Goal: Task Accomplishment & Management: Manage account settings

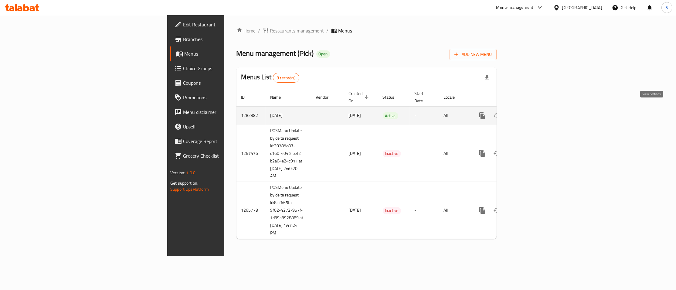
click at [533, 108] on link "enhanced table" at bounding box center [526, 115] width 15 height 15
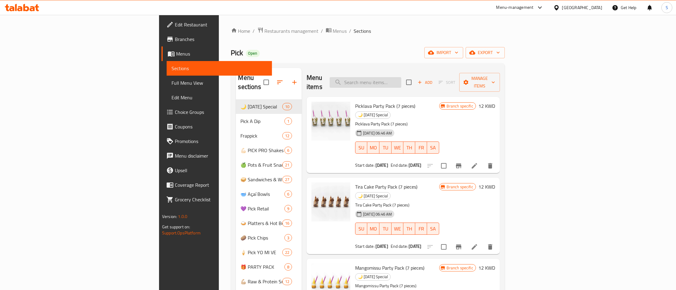
click at [401, 78] on input "search" at bounding box center [366, 82] width 72 height 11
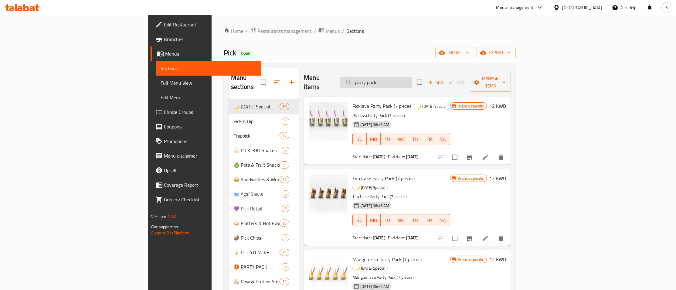
click at [412, 80] on input "party pack" at bounding box center [376, 82] width 72 height 11
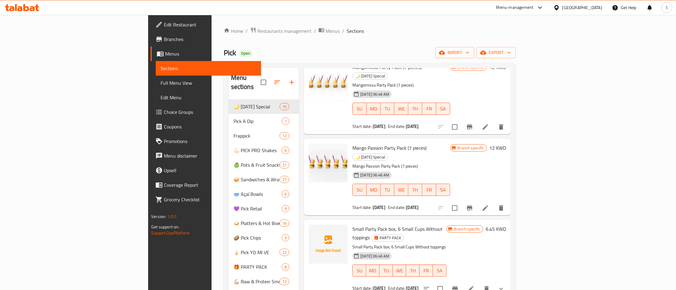
scroll to position [240, 0]
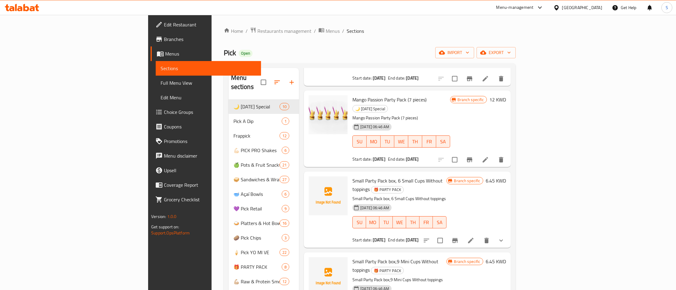
type input "party pack"
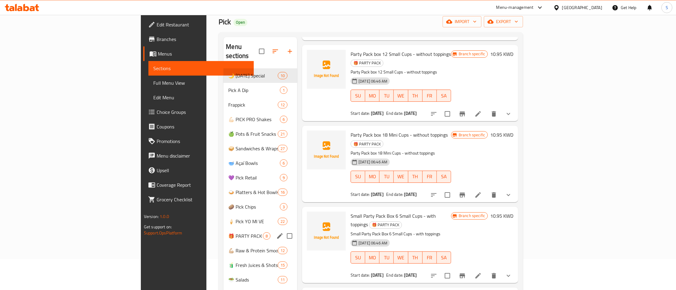
scroll to position [66, 0]
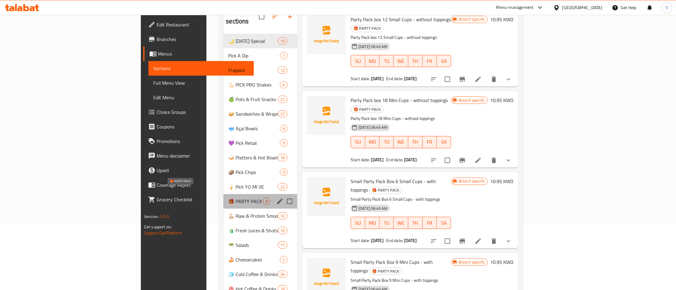
click at [228, 198] on span "🎁 PARTY PACK" at bounding box center [245, 201] width 35 height 7
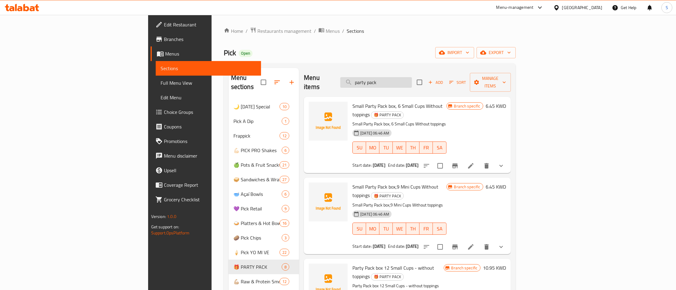
drag, startPoint x: 447, startPoint y: 77, endPoint x: 325, endPoint y: 78, distance: 122.4
click at [340, 78] on input "party pack" at bounding box center [376, 82] width 72 height 11
click at [446, 102] on h6 "Small Party Pack box, 6 Small Cups Without toppings 🎁 PARTY PACK" at bounding box center [400, 110] width 94 height 17
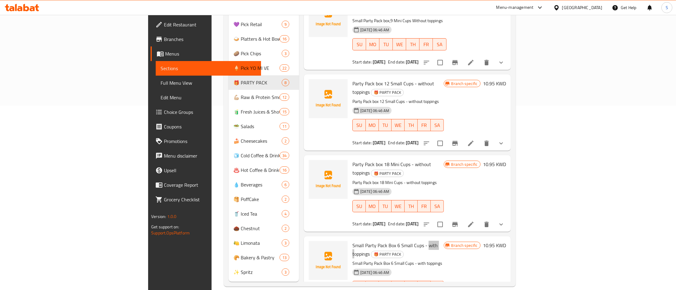
scroll to position [48, 0]
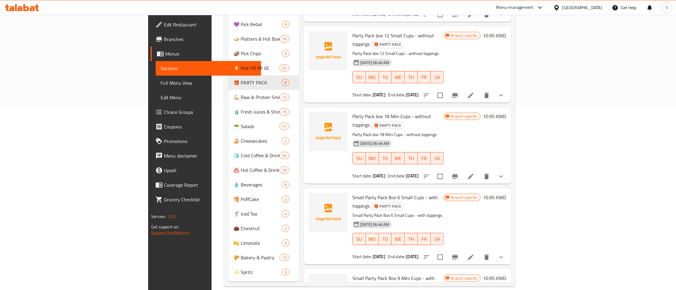
click at [444, 212] on p "Small Party Pack Box 6 Small Cups - with toppings" at bounding box center [398, 216] width 91 height 8
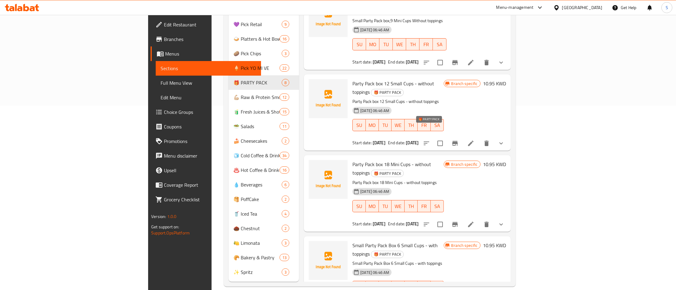
scroll to position [0, 0]
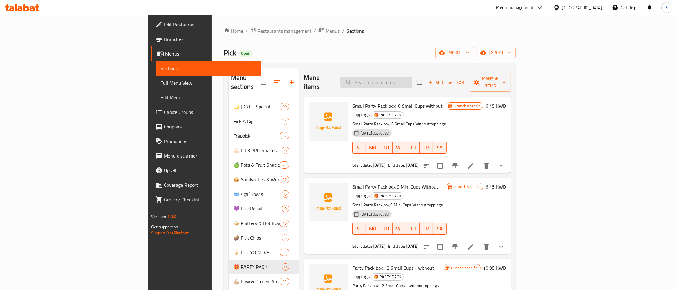
click at [412, 79] on input "search" at bounding box center [376, 82] width 72 height 11
type input "large"
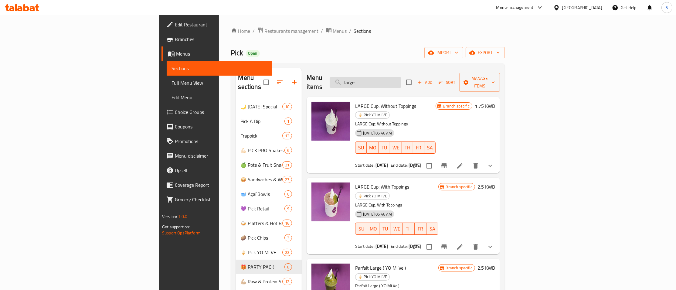
drag, startPoint x: 433, startPoint y: 77, endPoint x: 355, endPoint y: 80, distance: 78.1
click at [355, 80] on input "large" at bounding box center [366, 82] width 72 height 11
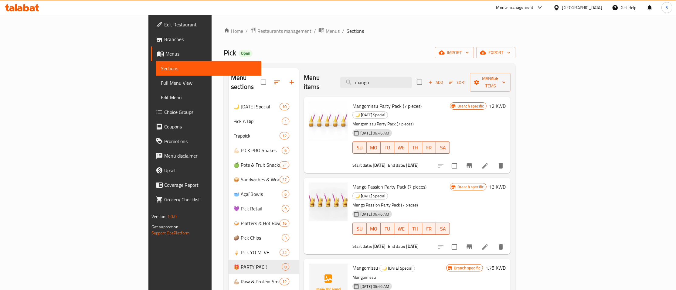
scroll to position [96, 0]
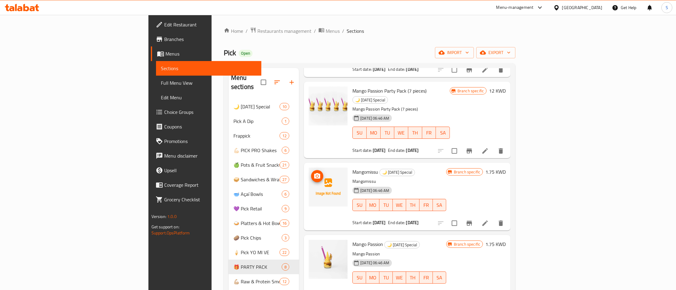
click at [314, 173] on icon "upload picture" at bounding box center [317, 175] width 6 height 5
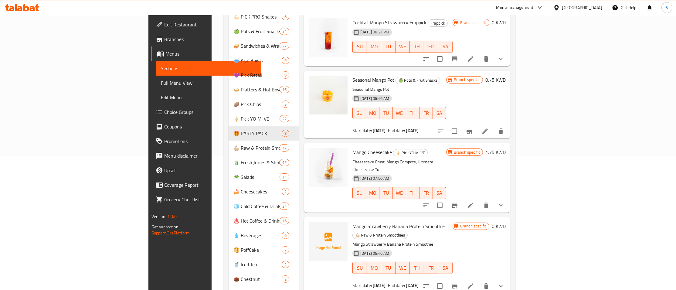
scroll to position [164, 0]
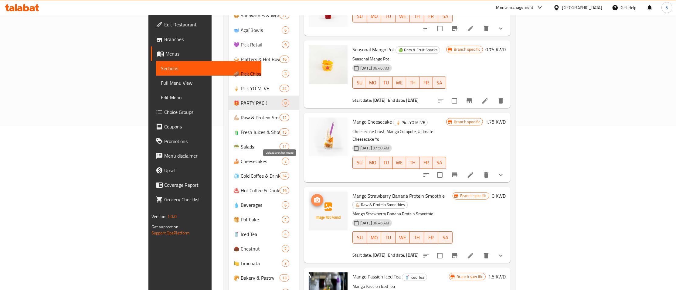
click at [314, 197] on icon "upload picture" at bounding box center [317, 199] width 6 height 5
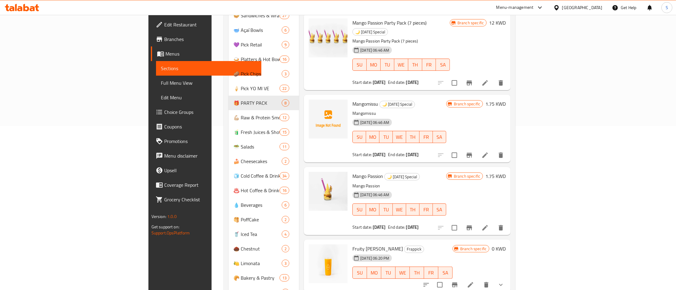
scroll to position [0, 0]
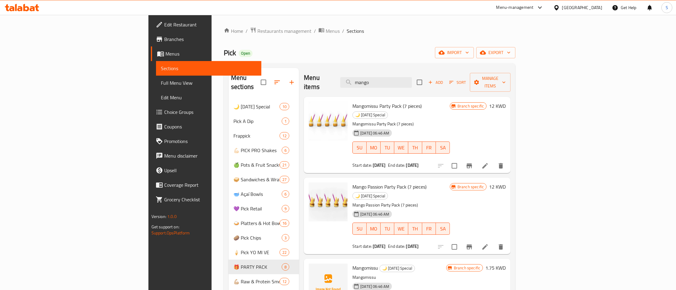
click at [423, 71] on div "Menu items mango Add Sort Manage items" at bounding box center [407, 82] width 207 height 29
click at [412, 78] on input "mango" at bounding box center [376, 82] width 72 height 11
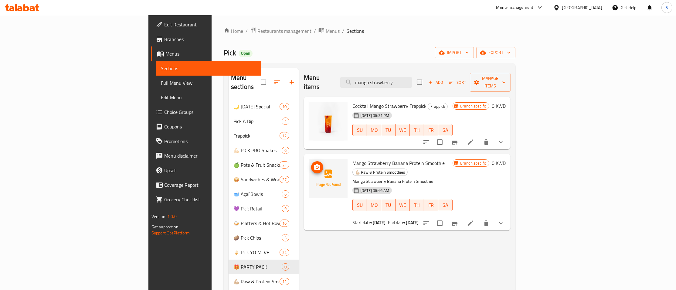
click at [316, 166] on circle "upload picture" at bounding box center [317, 167] width 2 height 2
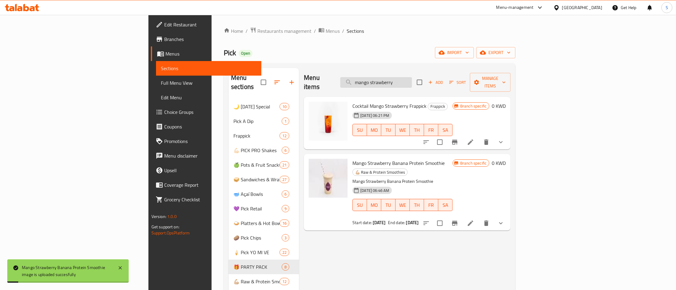
click at [412, 77] on input "mango strawberry" at bounding box center [376, 82] width 72 height 11
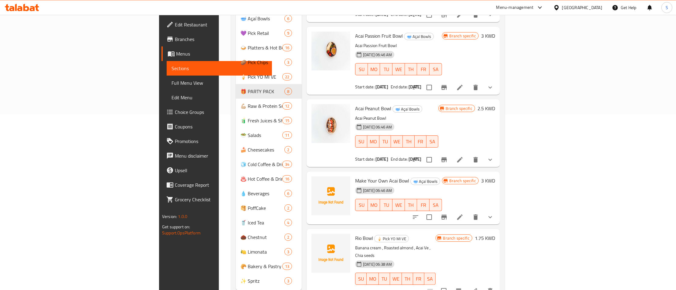
scroll to position [184, 0]
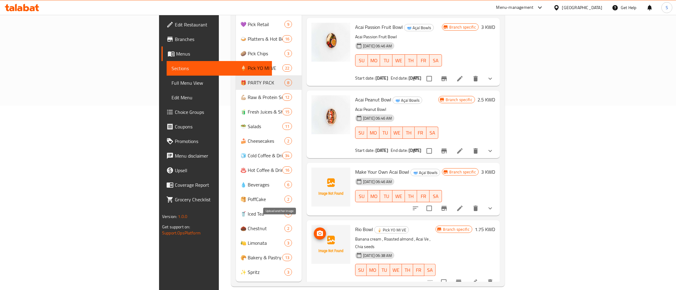
click at [319, 233] on circle "upload picture" at bounding box center [320, 234] width 2 height 2
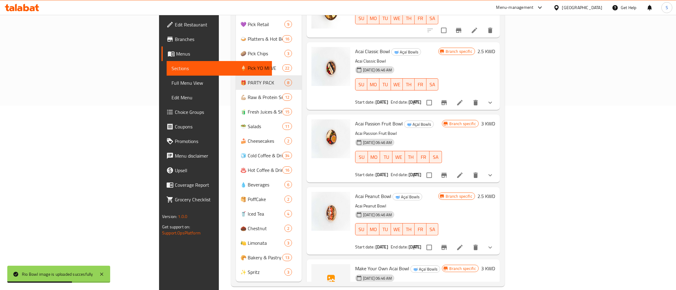
scroll to position [0, 0]
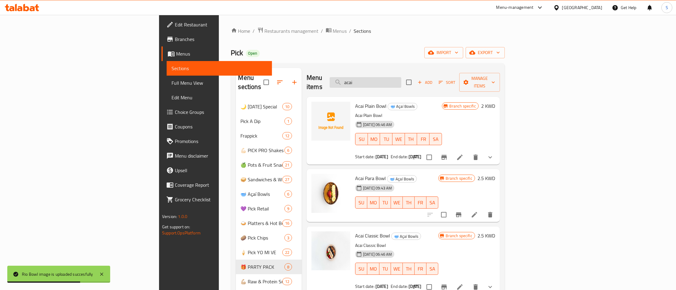
click at [401, 77] on input "acai" at bounding box center [366, 82] width 72 height 11
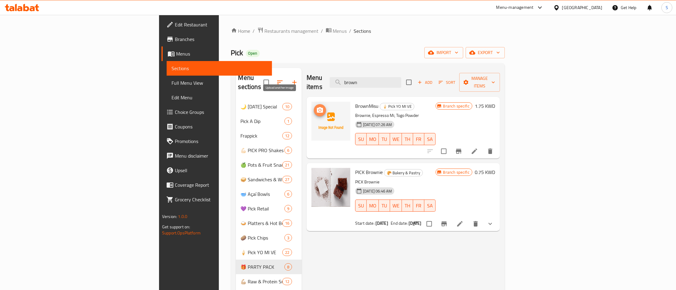
click at [317, 107] on icon "upload picture" at bounding box center [320, 109] width 6 height 5
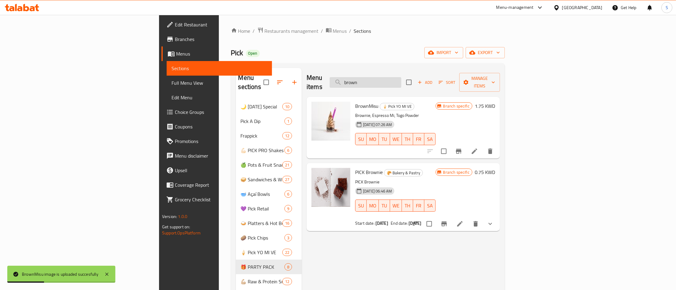
drag, startPoint x: 426, startPoint y: 79, endPoint x: 380, endPoint y: 82, distance: 46.9
click at [380, 82] on input "brown" at bounding box center [366, 82] width 72 height 11
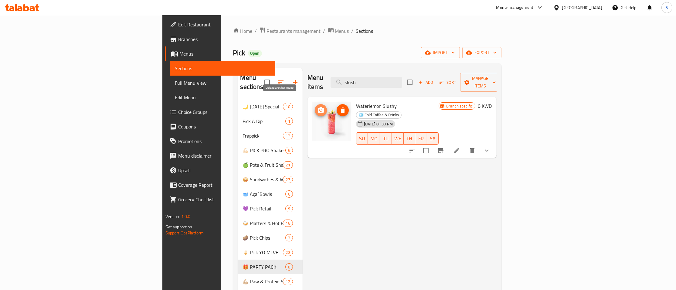
click at [317, 107] on icon "upload picture" at bounding box center [320, 110] width 7 height 7
drag, startPoint x: 427, startPoint y: 77, endPoint x: 360, endPoint y: 79, distance: 66.8
click at [360, 79] on input "slush" at bounding box center [367, 82] width 72 height 11
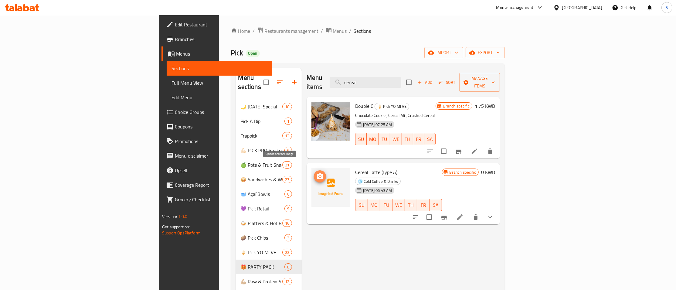
click at [319, 175] on circle "upload picture" at bounding box center [320, 176] width 2 height 2
drag, startPoint x: 402, startPoint y: 78, endPoint x: 376, endPoint y: 82, distance: 26.5
click at [379, 82] on input "cereal" at bounding box center [366, 82] width 72 height 11
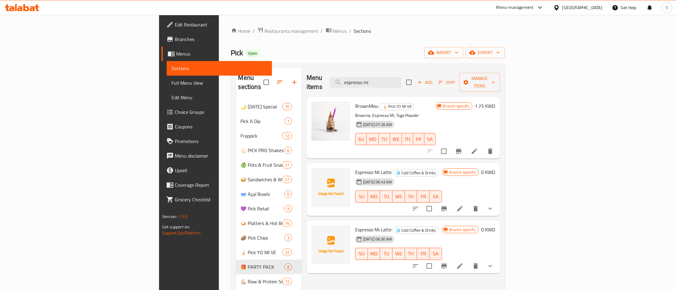
type input "espresso mi"
click at [498, 259] on button "show more" at bounding box center [490, 266] width 15 height 15
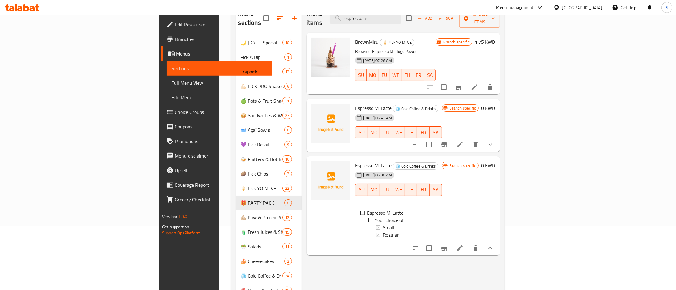
scroll to position [66, 0]
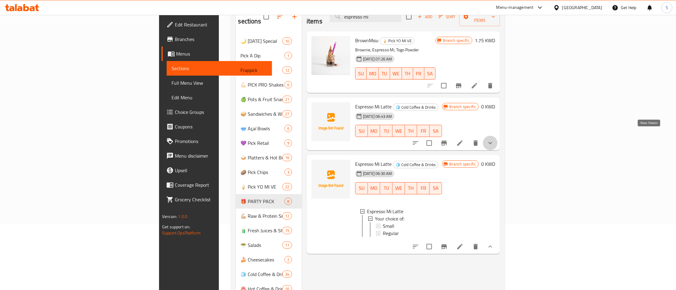
click at [494, 139] on icon "show more" at bounding box center [490, 142] width 7 height 7
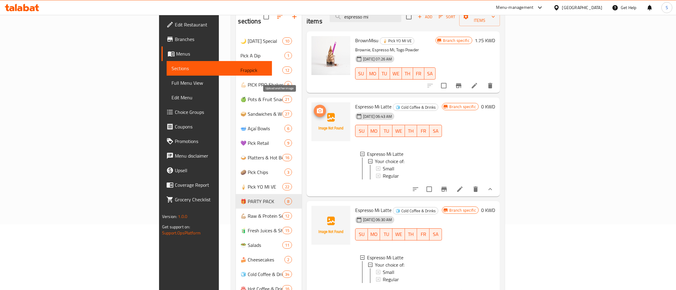
click at [317, 108] on icon "upload picture" at bounding box center [320, 110] width 6 height 5
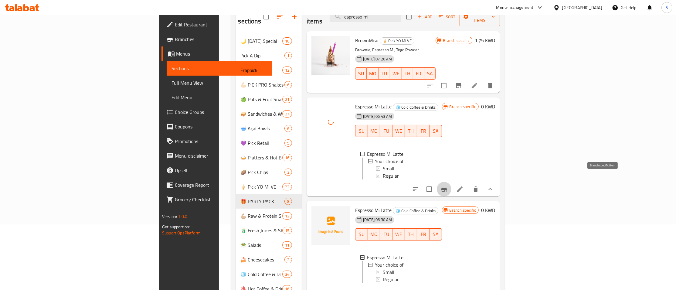
click at [451, 185] on button "Branch-specific-item" at bounding box center [444, 189] width 15 height 15
click at [316, 211] on icon "upload picture" at bounding box center [319, 214] width 7 height 7
